Goal: Task Accomplishment & Management: Complete application form

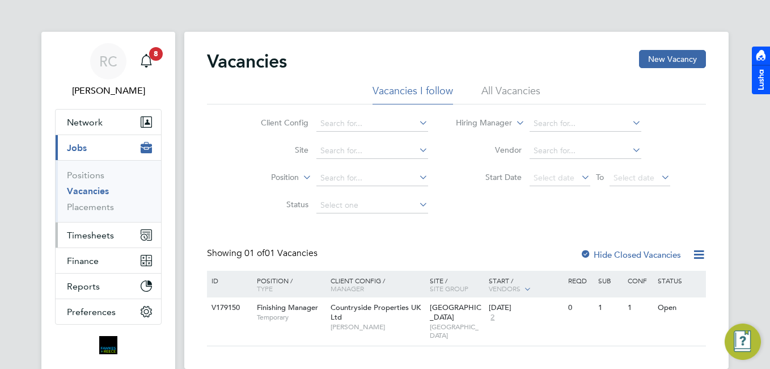
click at [104, 233] on span "Timesheets" at bounding box center [90, 235] width 47 height 11
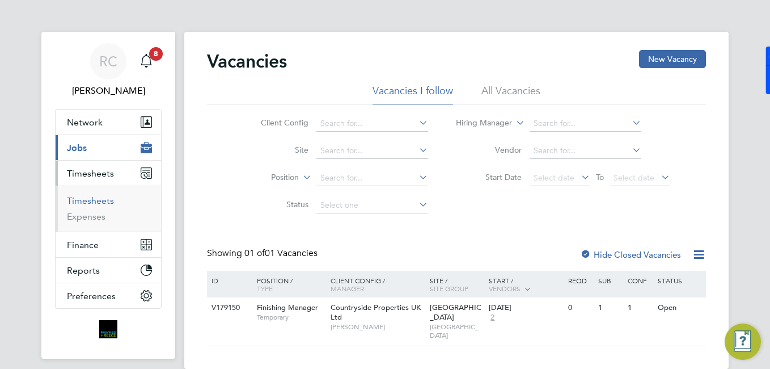
click at [104, 203] on link "Timesheets" at bounding box center [90, 200] width 47 height 11
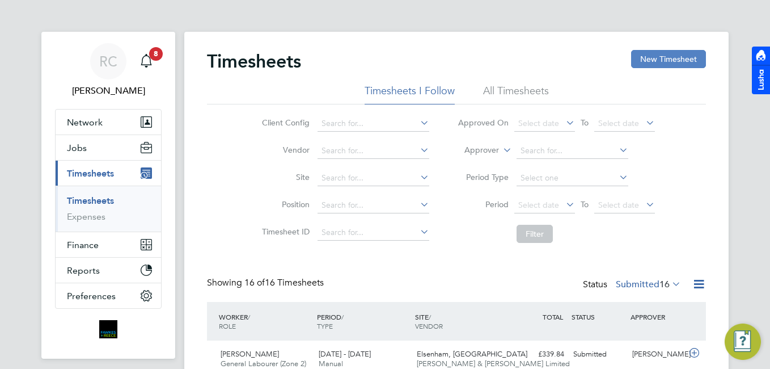
click at [652, 58] on button "New Timesheet" at bounding box center [668, 59] width 75 height 18
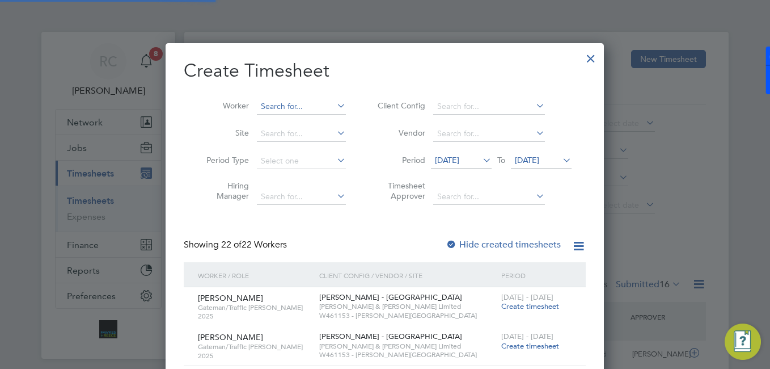
click at [314, 102] on input at bounding box center [301, 107] width 89 height 16
click at [267, 170] on li "Dimitar Vas ilev" at bounding box center [305, 168] width 98 height 15
type input "[PERSON_NAME]"
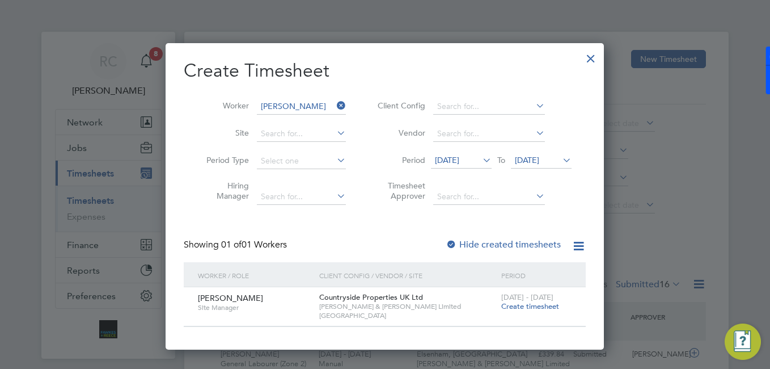
click at [520, 305] on span "Create timesheet" at bounding box center [530, 306] width 58 height 10
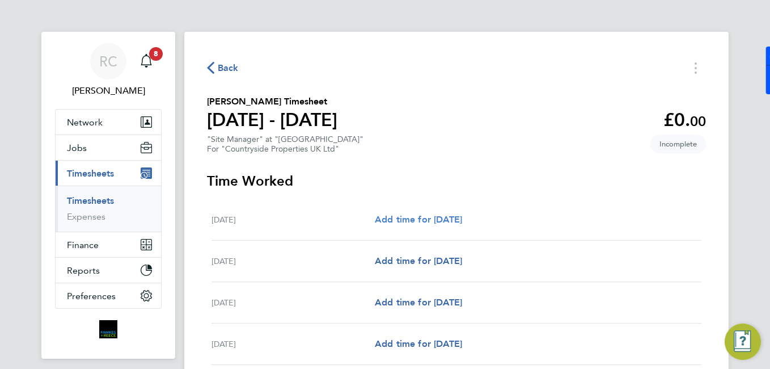
click at [442, 221] on span "Add time for Mon 18 Aug" at bounding box center [418, 219] width 87 height 11
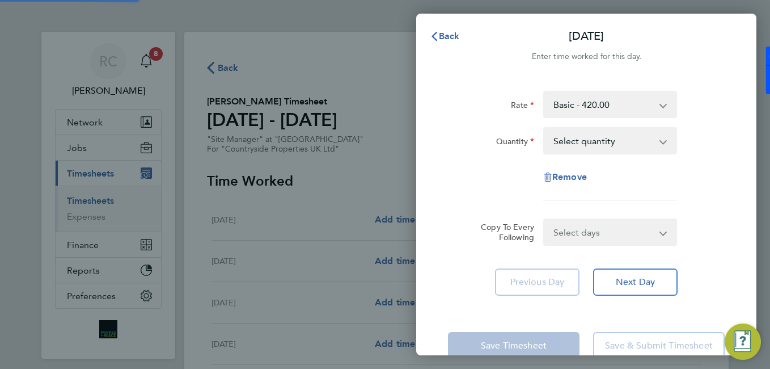
click at [565, 143] on select "Select quantity 0.5 1" at bounding box center [604, 140] width 118 height 25
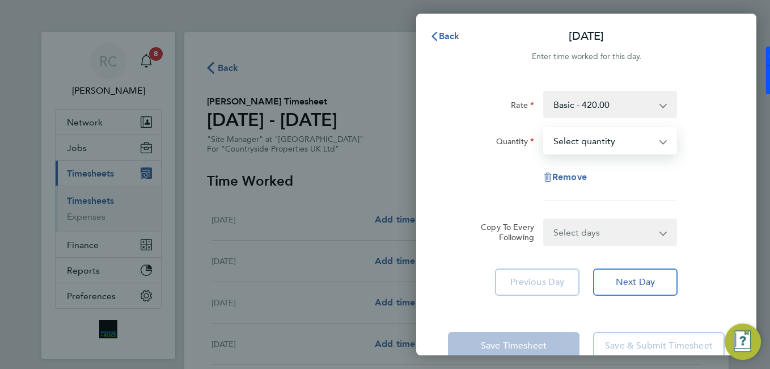
select select "1"
click at [545, 128] on select "Select quantity 0.5 1" at bounding box center [604, 140] width 118 height 25
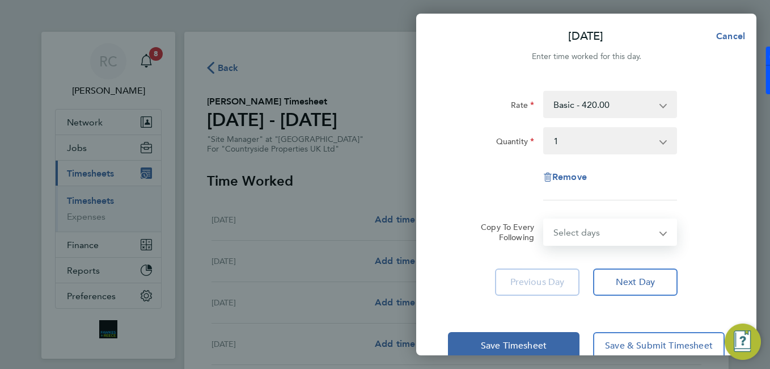
drag, startPoint x: 575, startPoint y: 223, endPoint x: 584, endPoint y: 241, distance: 20.6
click at [575, 223] on select "Select days Day Weekday (Mon-Fri) Weekend (Sat-Sun) Tuesday Wednesday Thursday …" at bounding box center [604, 232] width 119 height 25
select select "WEEKDAY"
click at [545, 220] on select "Select days Day Weekday (Mon-Fri) Weekend (Sat-Sun) Tuesday Wednesday Thursday …" at bounding box center [604, 232] width 119 height 25
select select "2025-08-24"
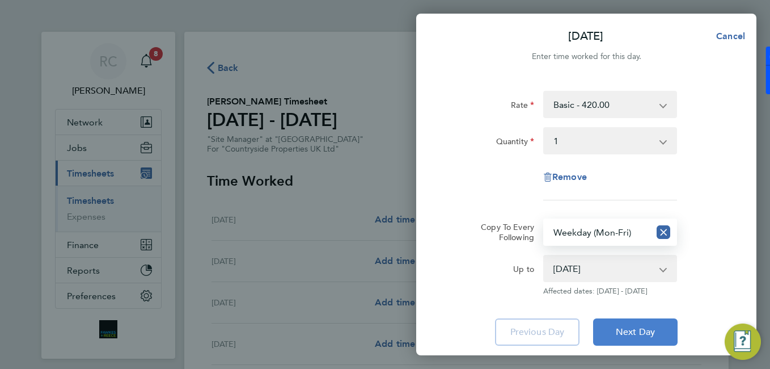
click at [631, 327] on span "Next Day" at bounding box center [635, 331] width 39 height 11
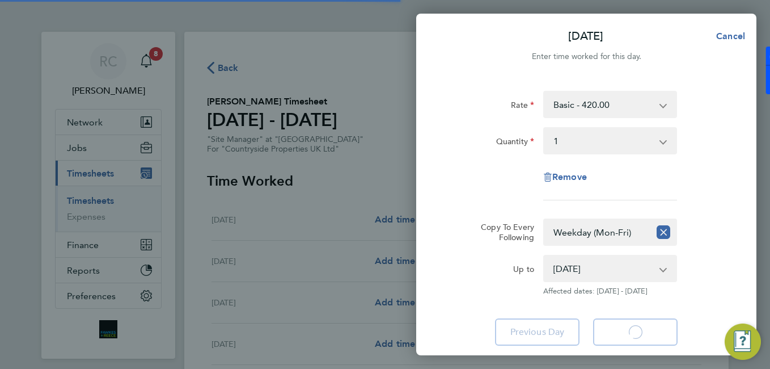
select select "1"
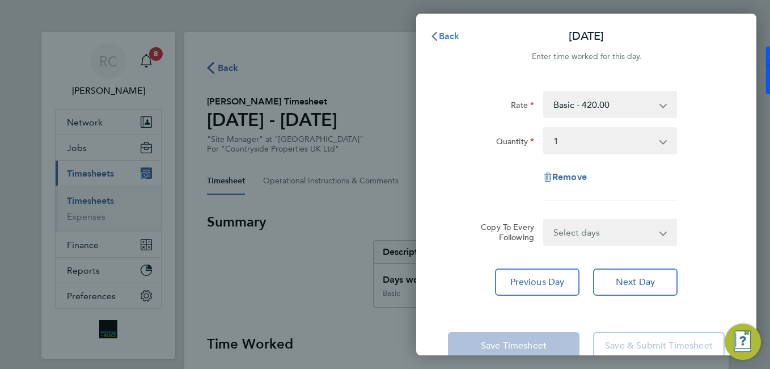
drag, startPoint x: 448, startPoint y: 35, endPoint x: 421, endPoint y: 176, distance: 143.8
click at [448, 36] on span "Back" at bounding box center [449, 36] width 21 height 11
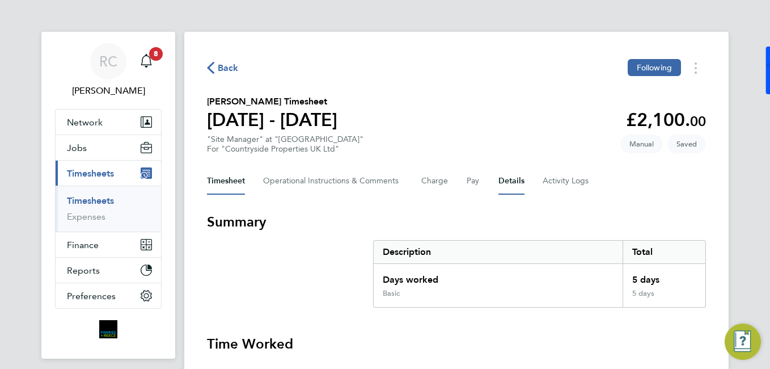
click at [503, 174] on button "Details" at bounding box center [512, 180] width 26 height 27
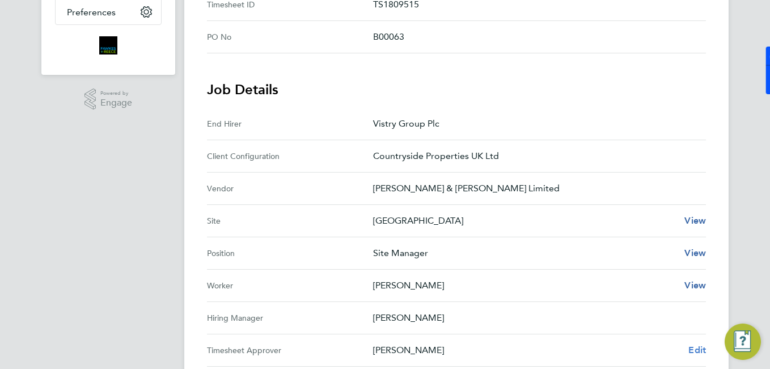
click at [701, 348] on span "Edit" at bounding box center [698, 349] width 18 height 11
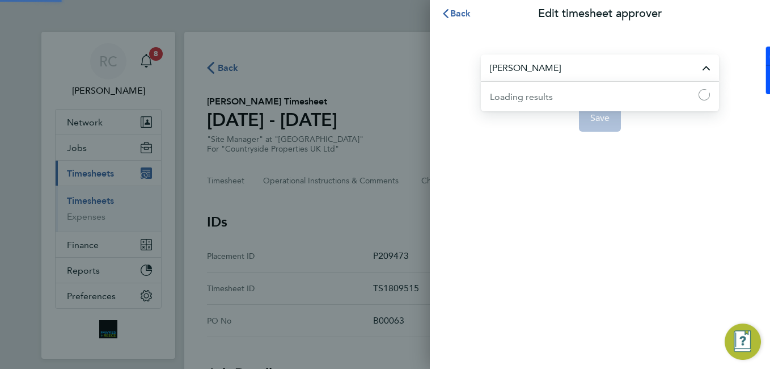
click at [573, 61] on input "Stephen Nottage" at bounding box center [600, 67] width 238 height 27
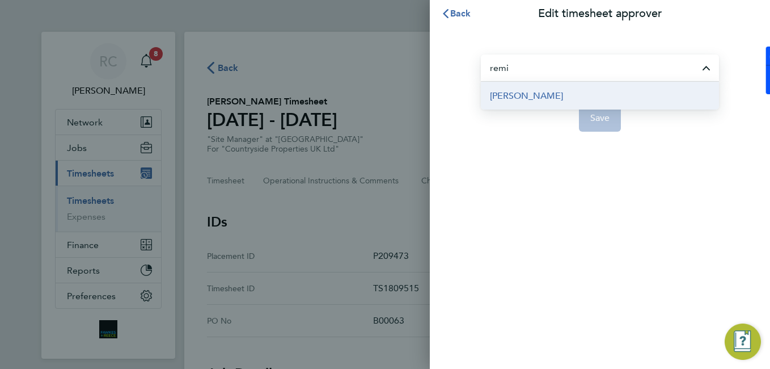
click at [555, 104] on li "[PERSON_NAME]" at bounding box center [600, 96] width 238 height 28
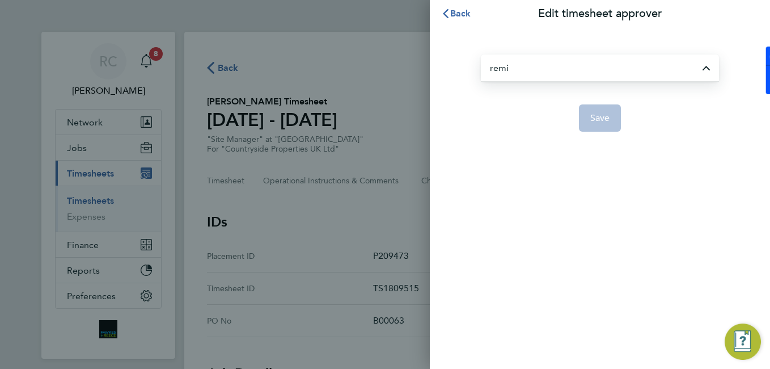
type input "[PERSON_NAME]"
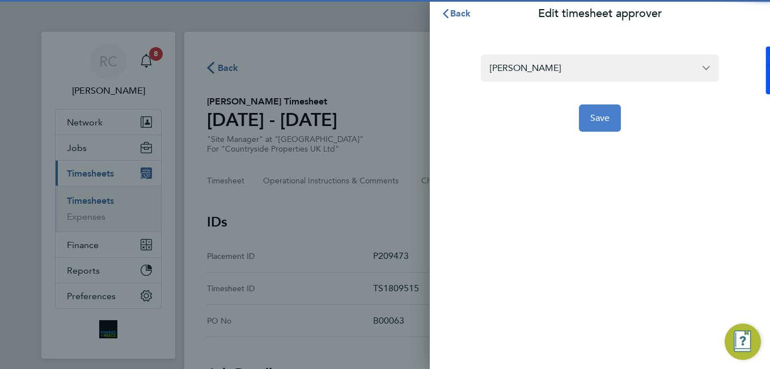
click at [597, 123] on span "Save" at bounding box center [600, 117] width 20 height 11
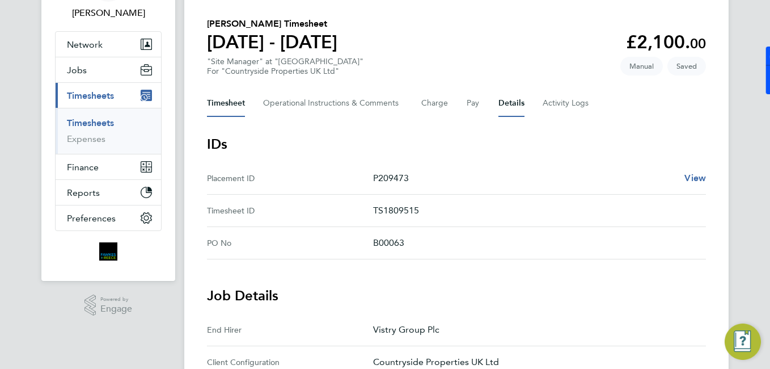
click at [235, 106] on button "Timesheet" at bounding box center [226, 103] width 38 height 27
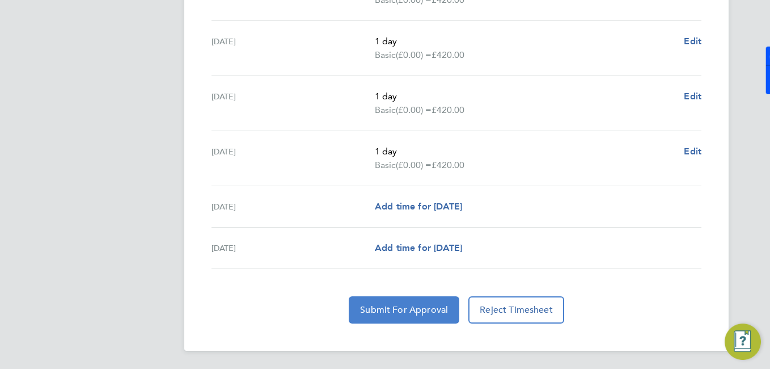
drag, startPoint x: 416, startPoint y: 307, endPoint x: 411, endPoint y: 304, distance: 6.1
click at [411, 304] on span "Submit For Approval" at bounding box center [404, 309] width 88 height 11
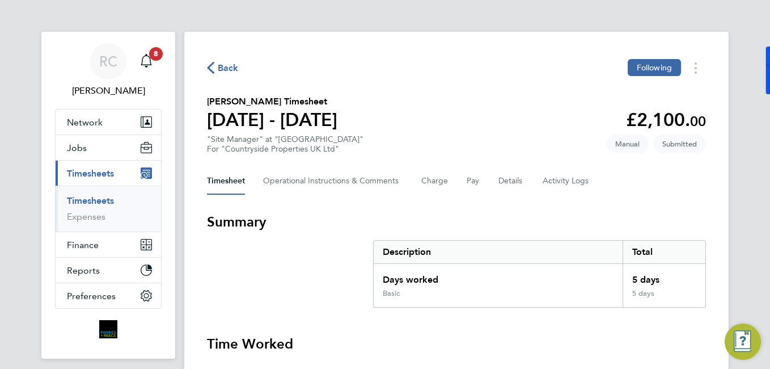
click at [112, 200] on link "Timesheets" at bounding box center [90, 200] width 47 height 11
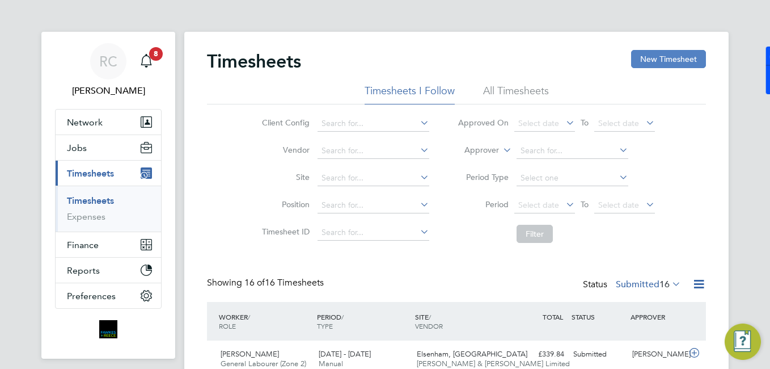
click at [667, 51] on button "New Timesheet" at bounding box center [668, 59] width 75 height 18
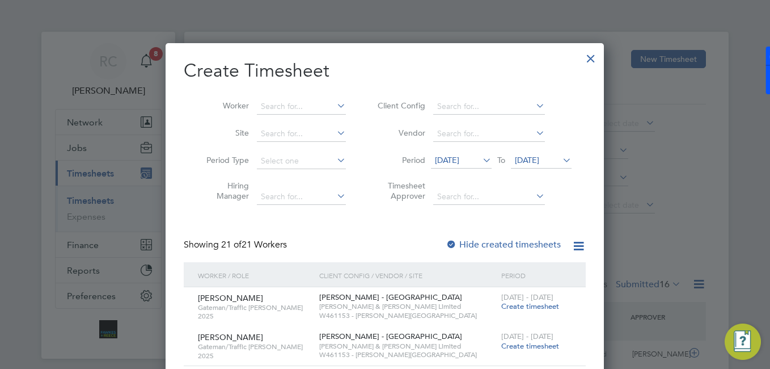
click at [480, 166] on icon at bounding box center [480, 160] width 0 height 16
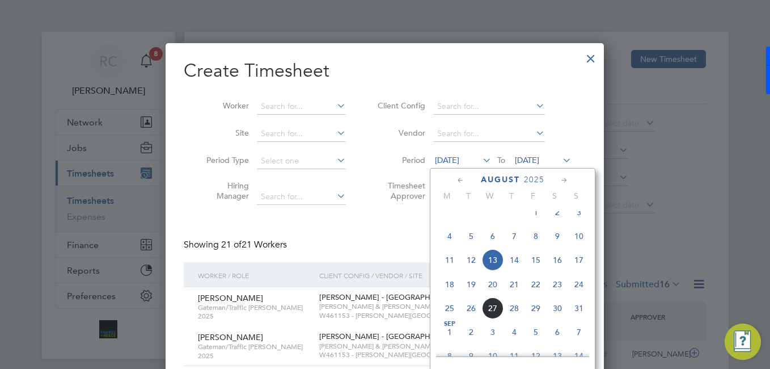
click at [474, 19] on div at bounding box center [385, 184] width 770 height 369
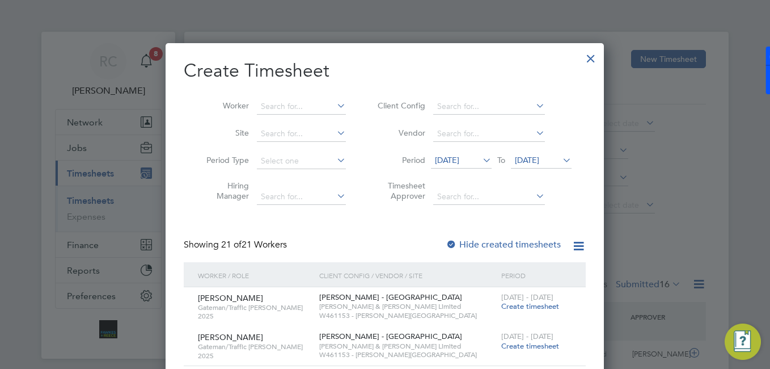
click at [590, 52] on div at bounding box center [591, 55] width 20 height 20
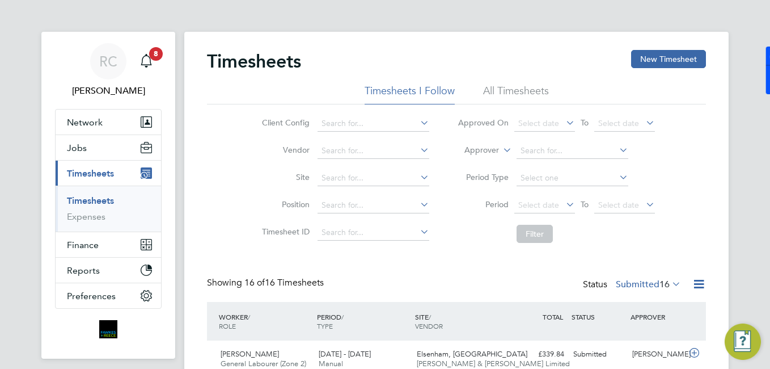
scroll to position [38, 99]
click at [155, 62] on div "Main navigation" at bounding box center [146, 61] width 23 height 23
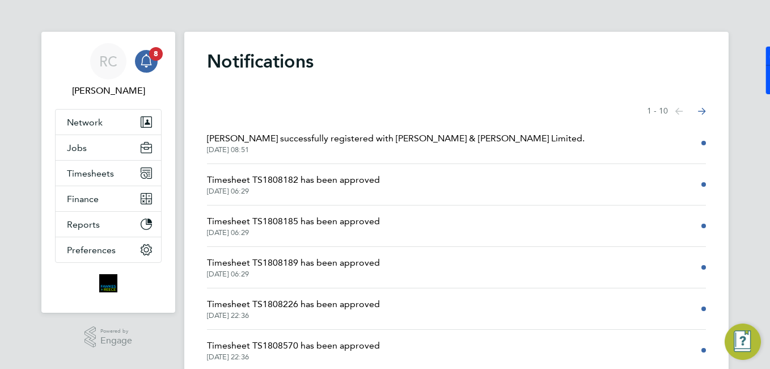
click at [737, 337] on img "Engage Resource Center" at bounding box center [743, 341] width 36 height 36
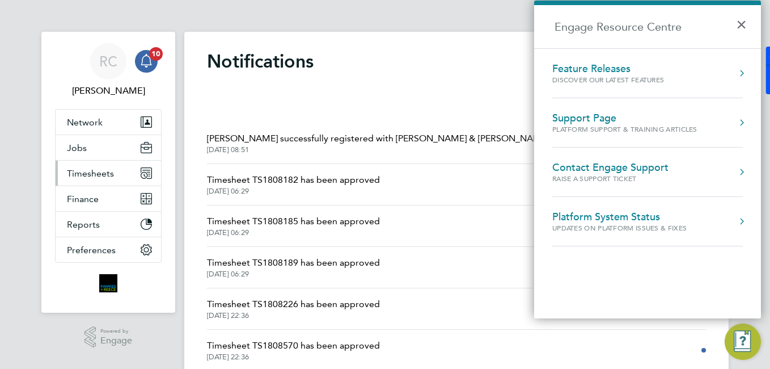
click at [100, 179] on button "Timesheets" at bounding box center [108, 173] width 105 height 25
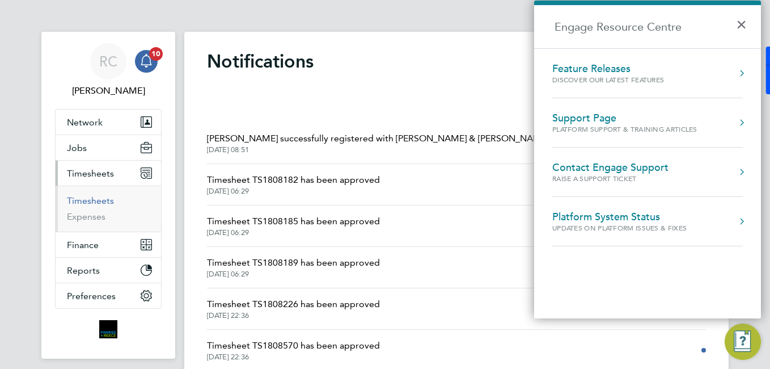
click at [98, 200] on link "Timesheets" at bounding box center [90, 200] width 47 height 11
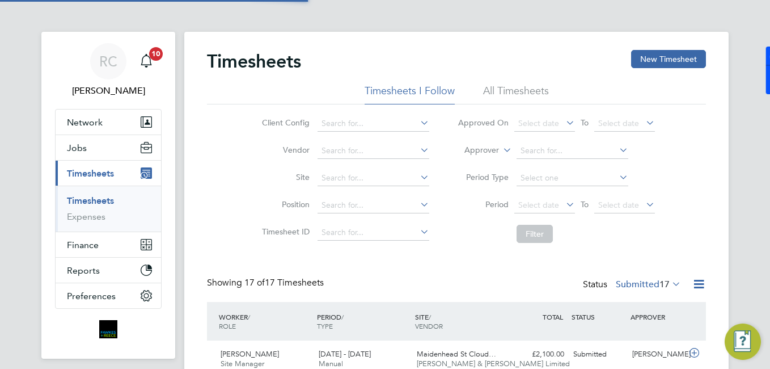
scroll to position [29, 99]
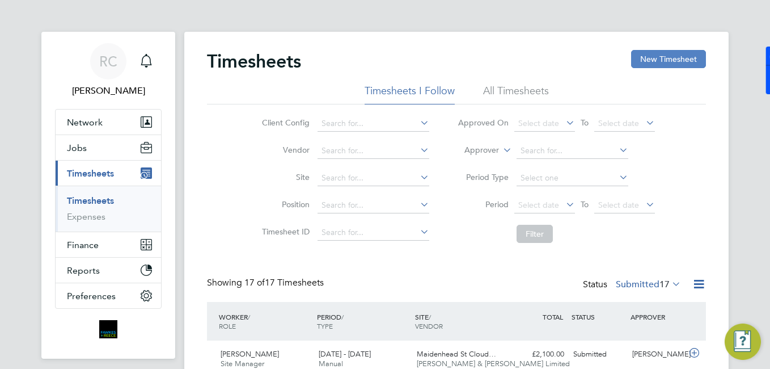
click at [662, 58] on button "New Timesheet" at bounding box center [668, 59] width 75 height 18
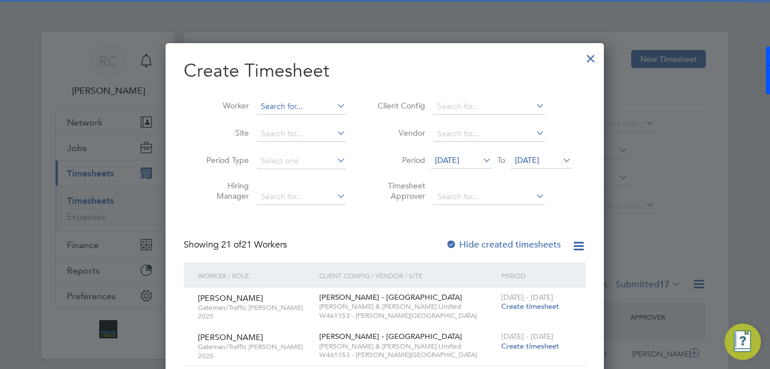
click at [315, 106] on input at bounding box center [301, 107] width 89 height 16
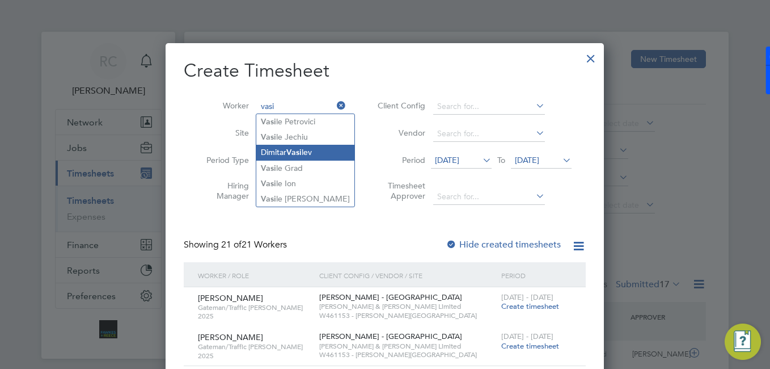
type input "[PERSON_NAME]"
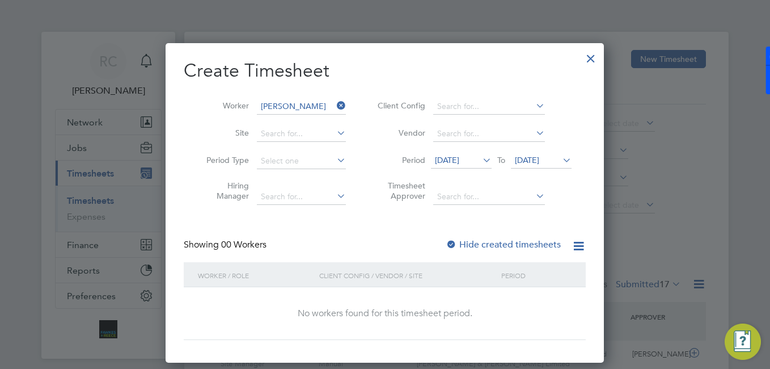
drag, startPoint x: 518, startPoint y: 255, endPoint x: 512, endPoint y: 248, distance: 8.8
click at [514, 251] on div "Showing 00 Workers Hide created timesheets" at bounding box center [385, 250] width 402 height 23
click at [512, 248] on label "Hide created timesheets" at bounding box center [503, 244] width 115 height 11
click at [480, 157] on icon at bounding box center [480, 160] width 0 height 16
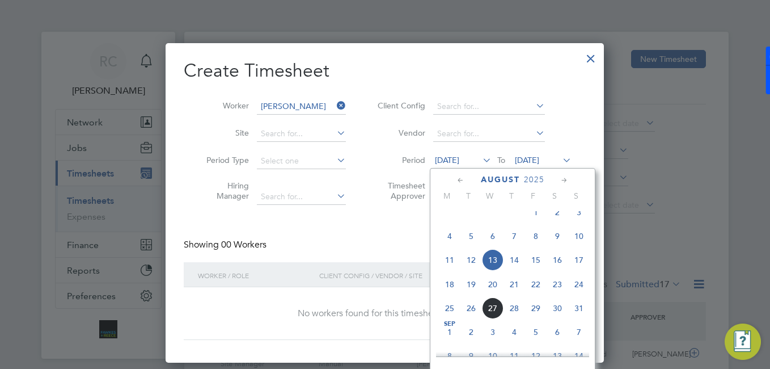
click at [450, 270] on span "11" at bounding box center [450, 260] width 22 height 22
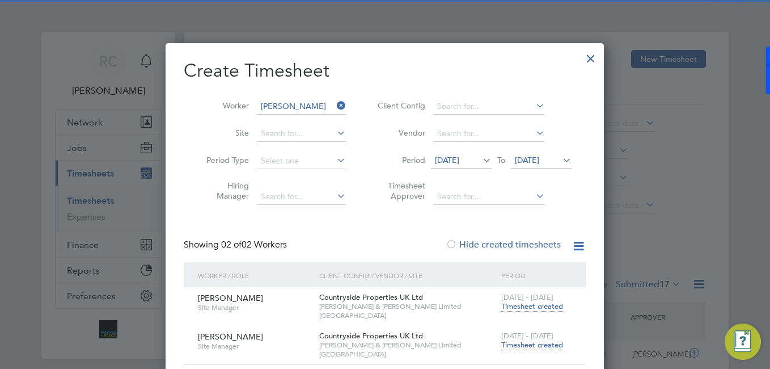
click at [538, 305] on span "Timesheet created" at bounding box center [532, 306] width 62 height 10
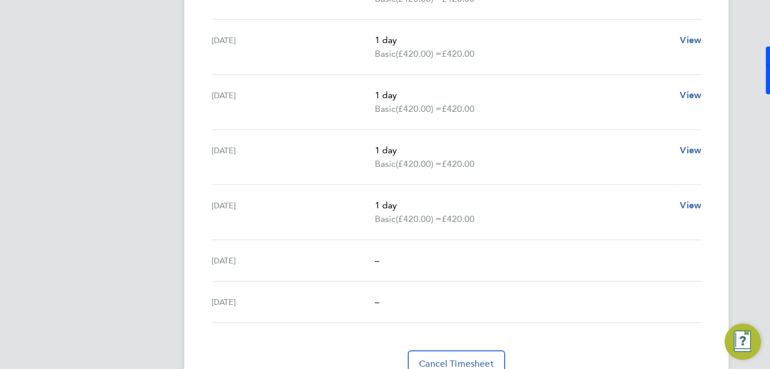
scroll to position [451, 0]
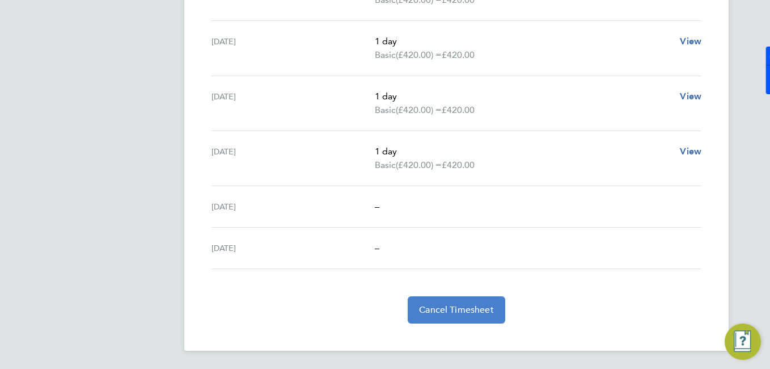
click at [461, 306] on span "Cancel Timesheet" at bounding box center [456, 309] width 75 height 11
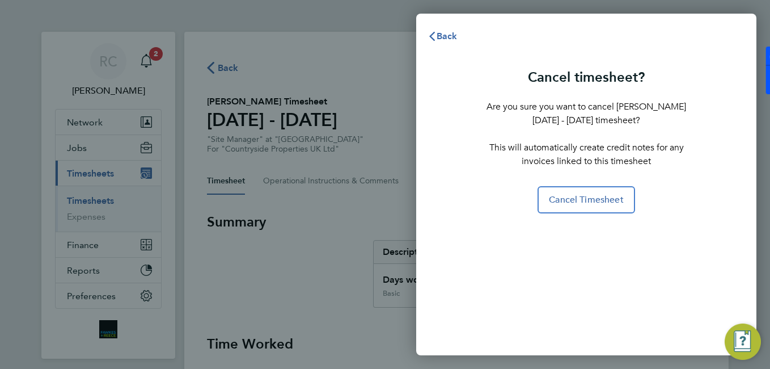
click at [230, 165] on div "Back Cancel timesheet? Are you sure you want to cancel Dimitar Vasilev's 11 - 1…" at bounding box center [385, 184] width 770 height 369
click at [137, 71] on div "Back Cancel timesheet? Are you sure you want to cancel Dimitar Vasilev's 11 - 1…" at bounding box center [385, 184] width 770 height 369
click at [149, 58] on div "Back Cancel timesheet? Are you sure you want to cancel Dimitar Vasilev's 11 - 1…" at bounding box center [385, 184] width 770 height 369
click at [443, 38] on span "Back" at bounding box center [447, 36] width 21 height 11
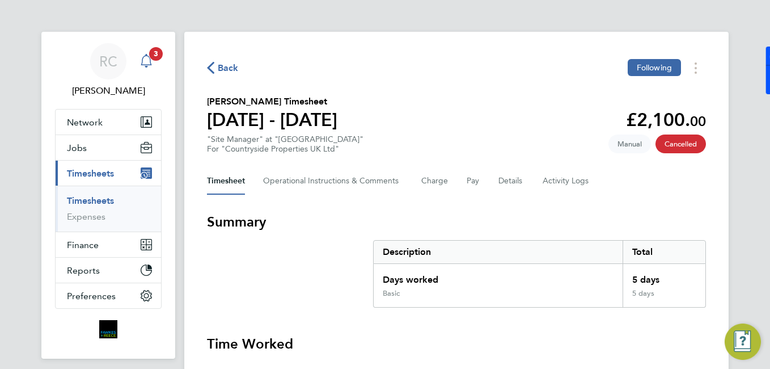
click at [144, 65] on icon "Main navigation" at bounding box center [146, 59] width 11 height 11
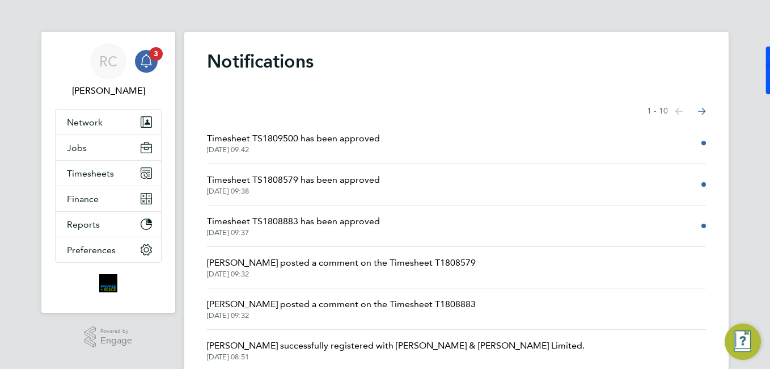
click at [316, 144] on span "Timesheet TS1809500 has been approved" at bounding box center [293, 139] width 173 height 14
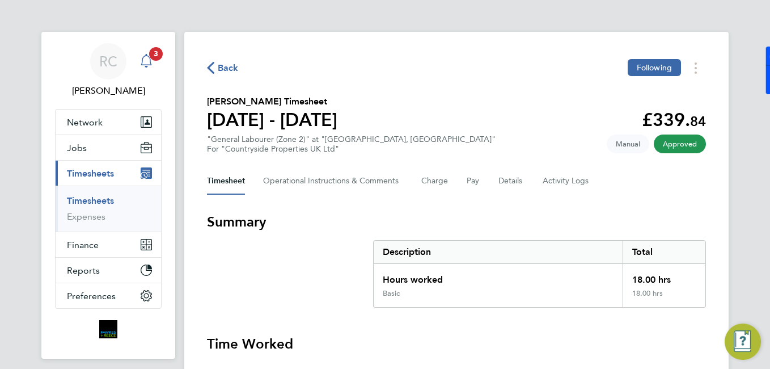
click at [146, 64] on icon "Main navigation" at bounding box center [147, 61] width 14 height 14
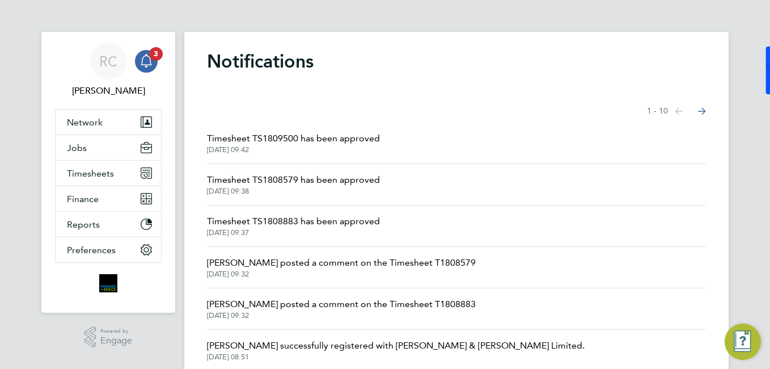
click at [301, 192] on span "[DATE] 09:38" at bounding box center [293, 191] width 173 height 9
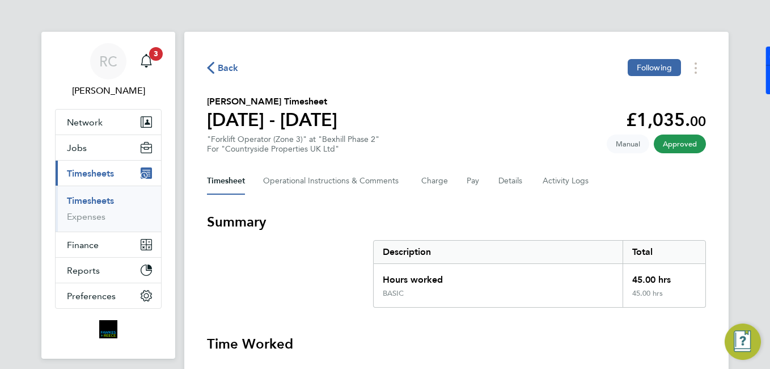
click at [163, 59] on app-nav-sections-wrapper "RC [PERSON_NAME] Notifications 3 Applications: Network Team Members Businesses …" at bounding box center [108, 195] width 134 height 327
click at [158, 67] on link "RC [PERSON_NAME]" at bounding box center [108, 70] width 107 height 54
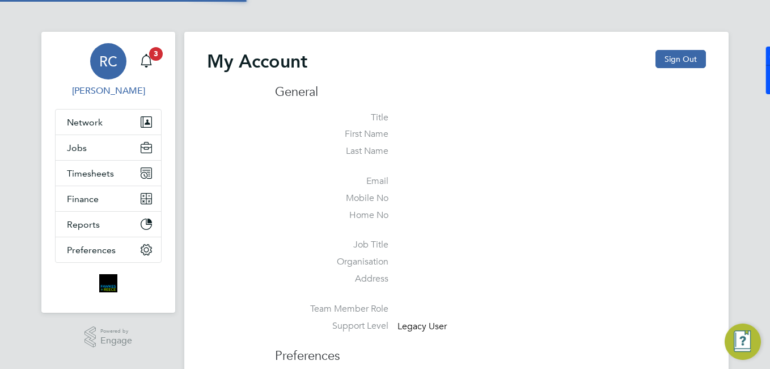
type input "[EMAIL_ADDRESS][DOMAIN_NAME]"
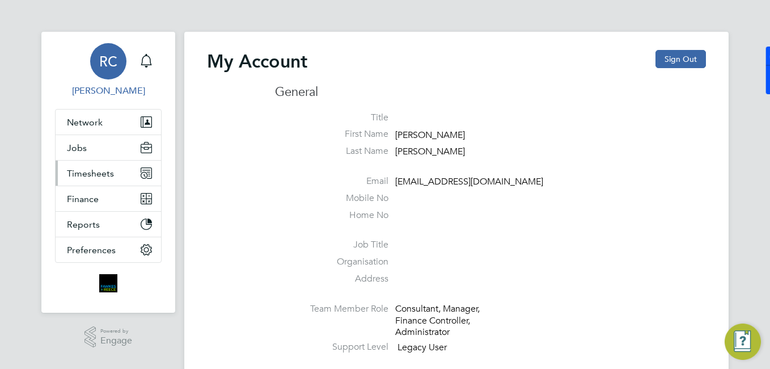
click at [113, 176] on button "Timesheets" at bounding box center [108, 173] width 105 height 25
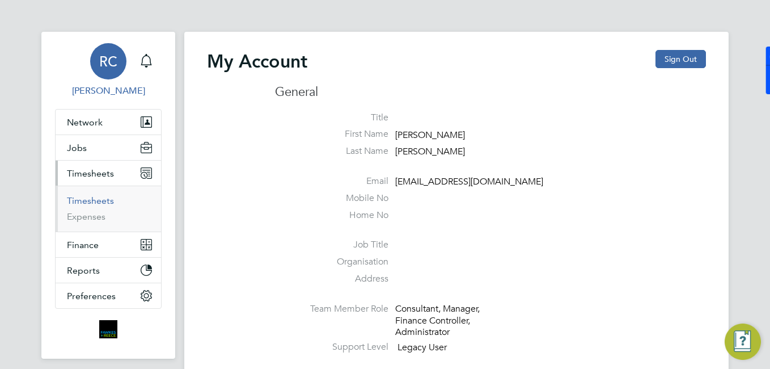
click at [107, 199] on link "Timesheets" at bounding box center [90, 200] width 47 height 11
